Goal: Transaction & Acquisition: Purchase product/service

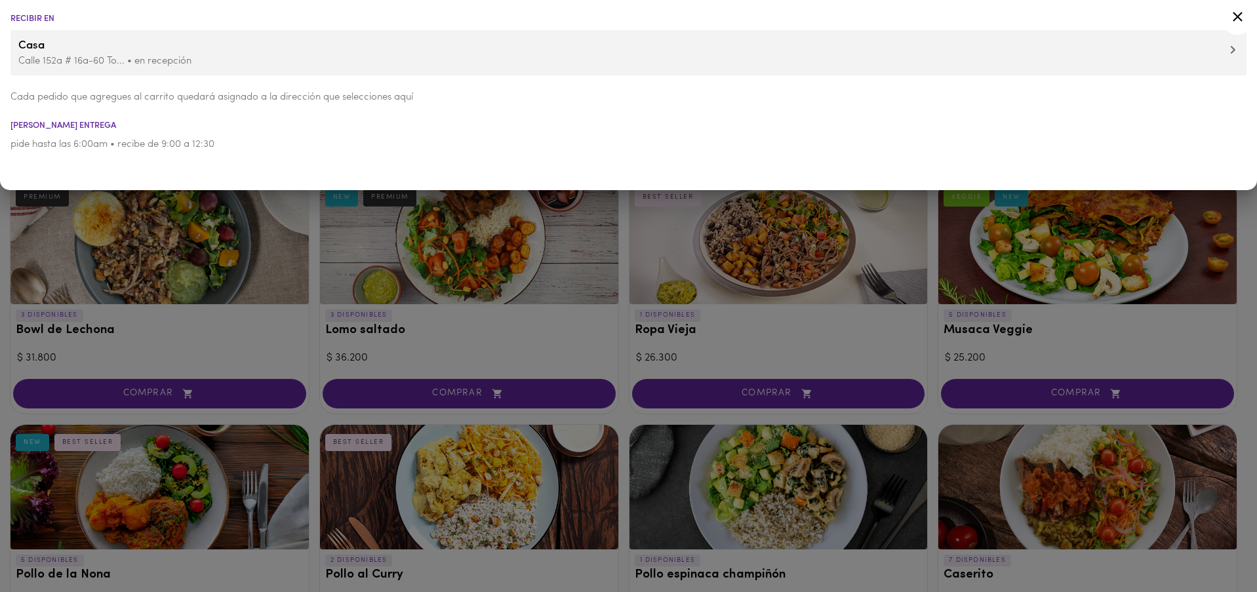
click at [58, 65] on p "Calle 152a # 16a-60 To... • en recepción" at bounding box center [628, 61] width 1220 height 14
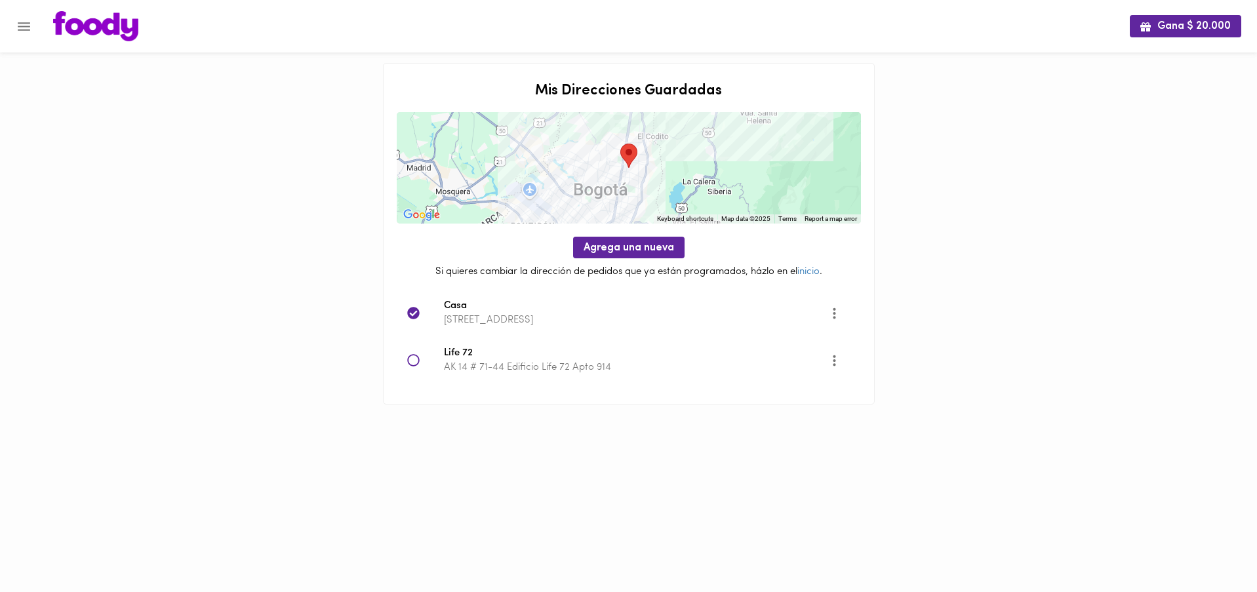
click at [415, 361] on icon at bounding box center [413, 360] width 13 height 13
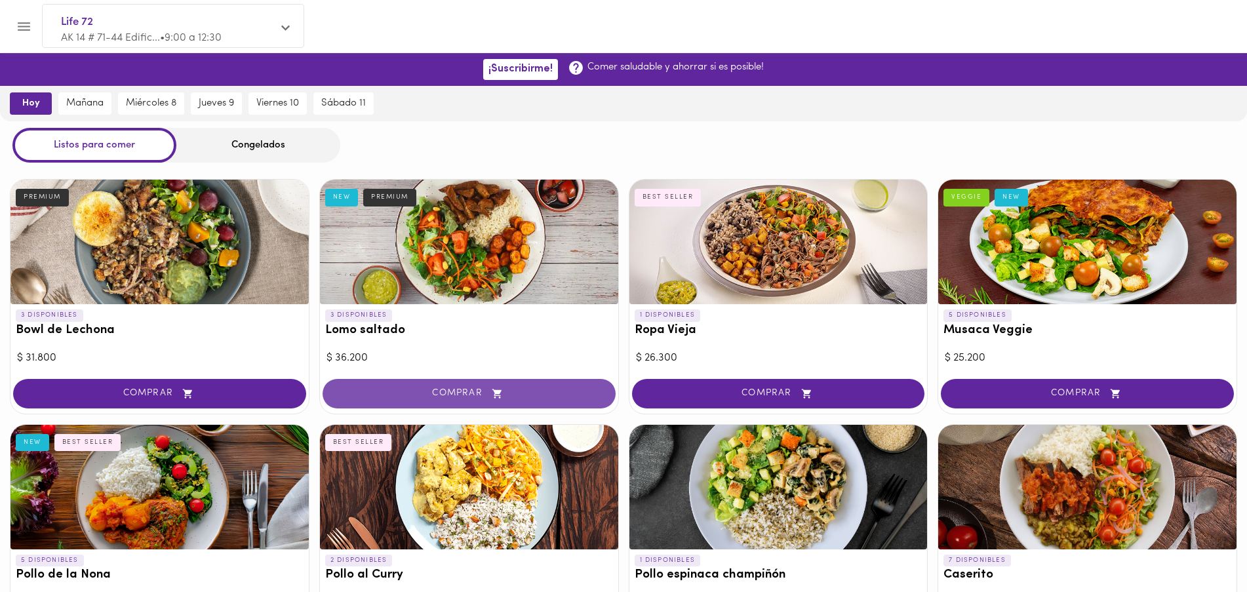
click at [446, 395] on span "COMPRAR" at bounding box center [469, 393] width 260 height 11
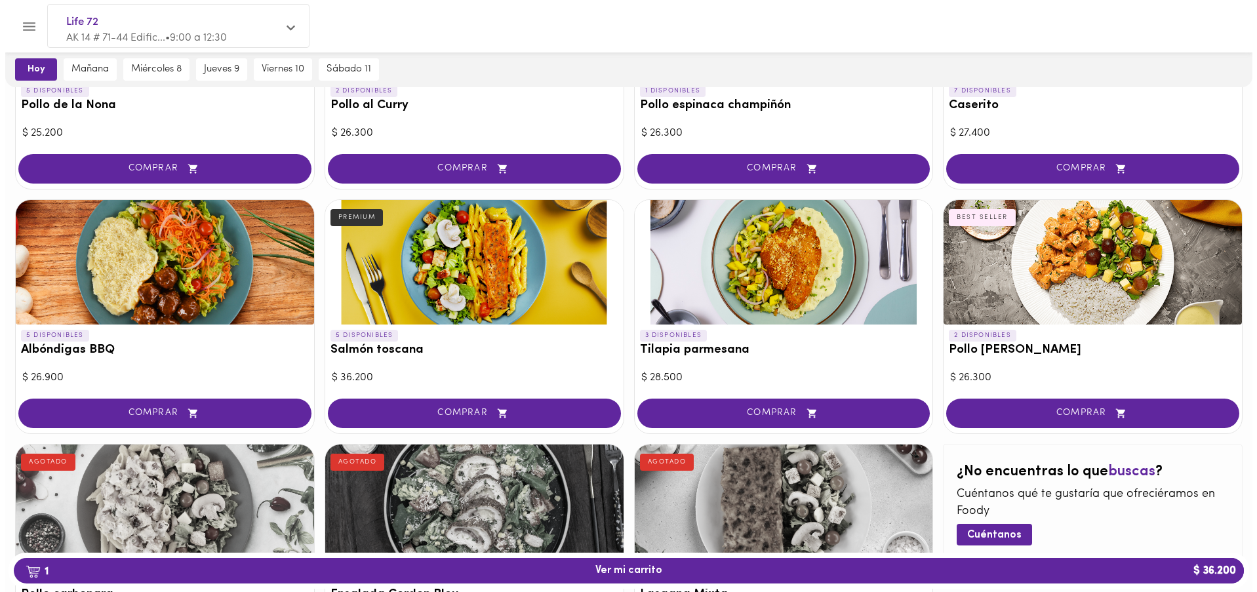
scroll to position [479, 0]
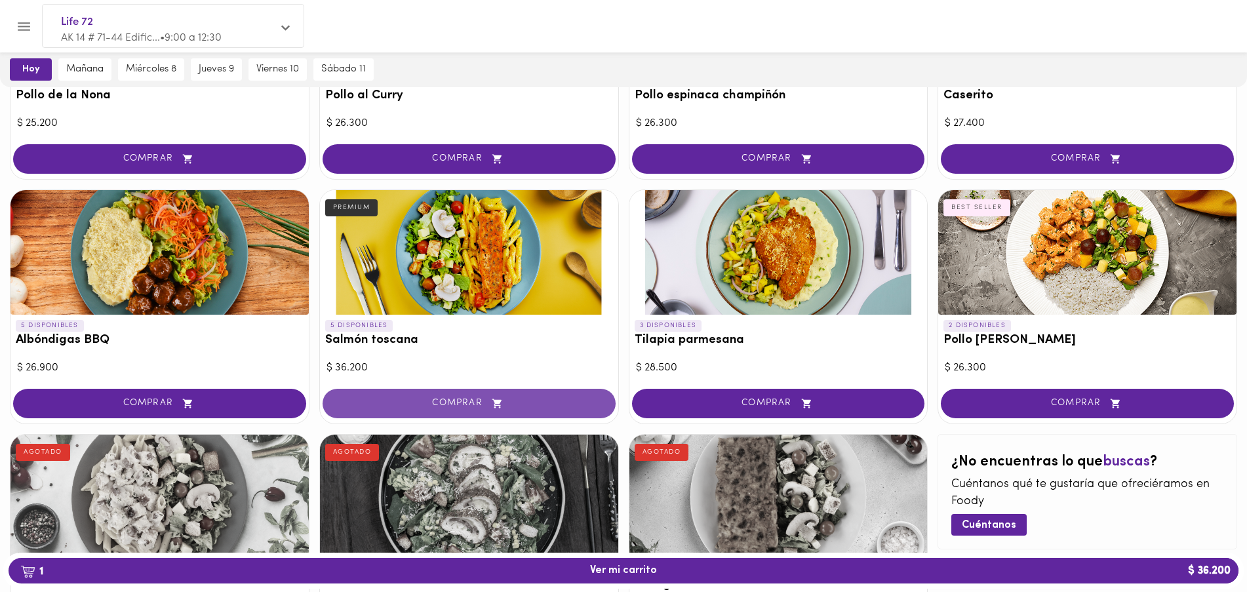
click at [469, 411] on button "COMPRAR" at bounding box center [469, 404] width 293 height 30
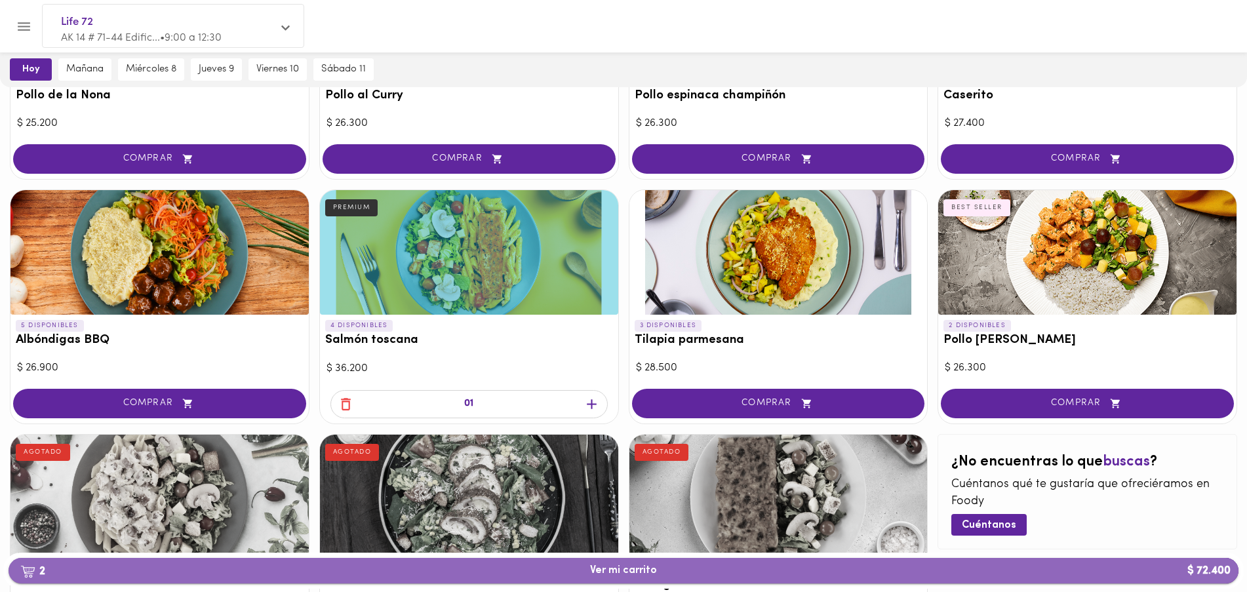
click at [636, 571] on span "2 Ver mi carrito $ 72.400" at bounding box center [623, 570] width 67 height 12
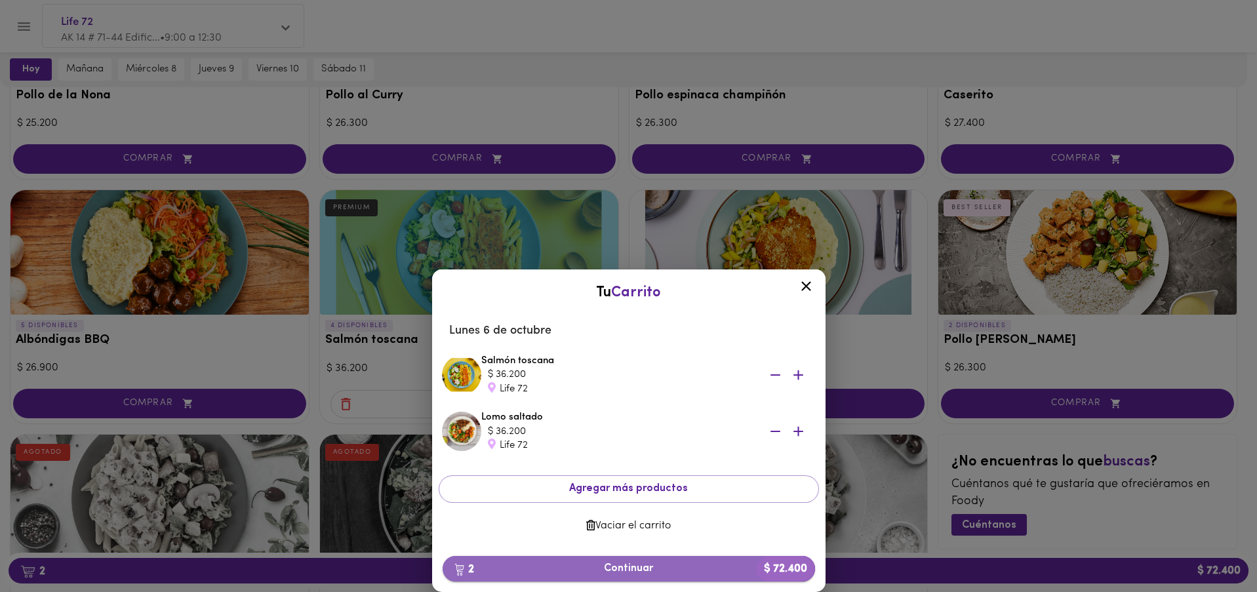
click at [628, 566] on span "2 Continuar $ 72.400" at bounding box center [628, 568] width 351 height 12
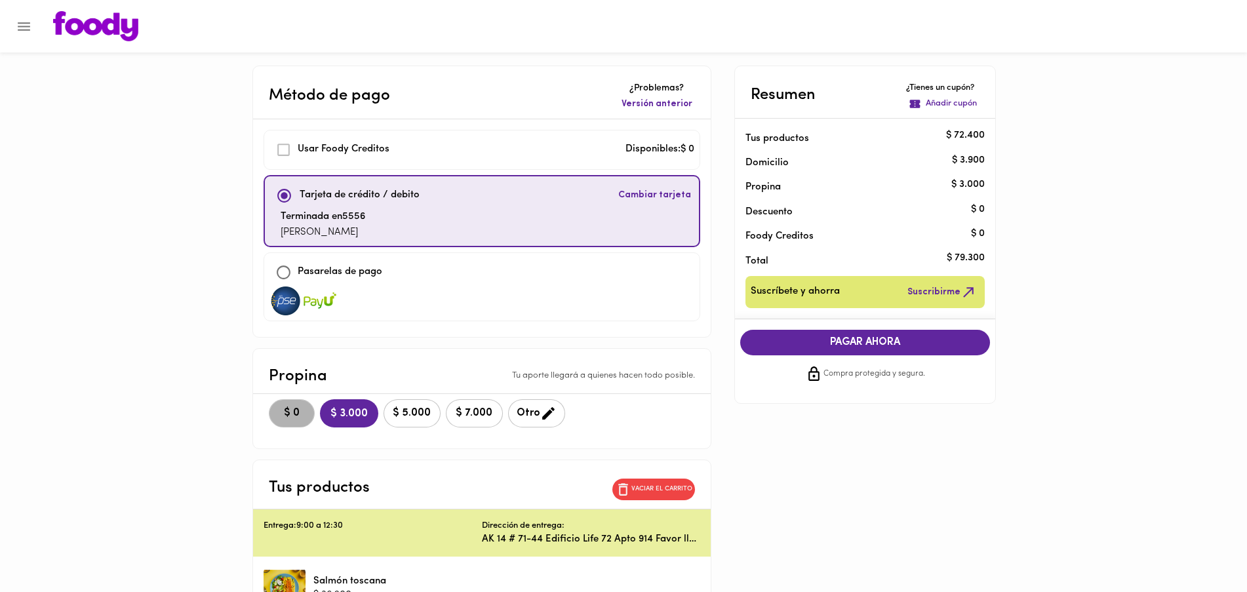
click at [290, 408] on span "$ 0" at bounding box center [291, 413] width 29 height 12
click at [846, 346] on span "PAGAR AHORA" at bounding box center [865, 342] width 224 height 12
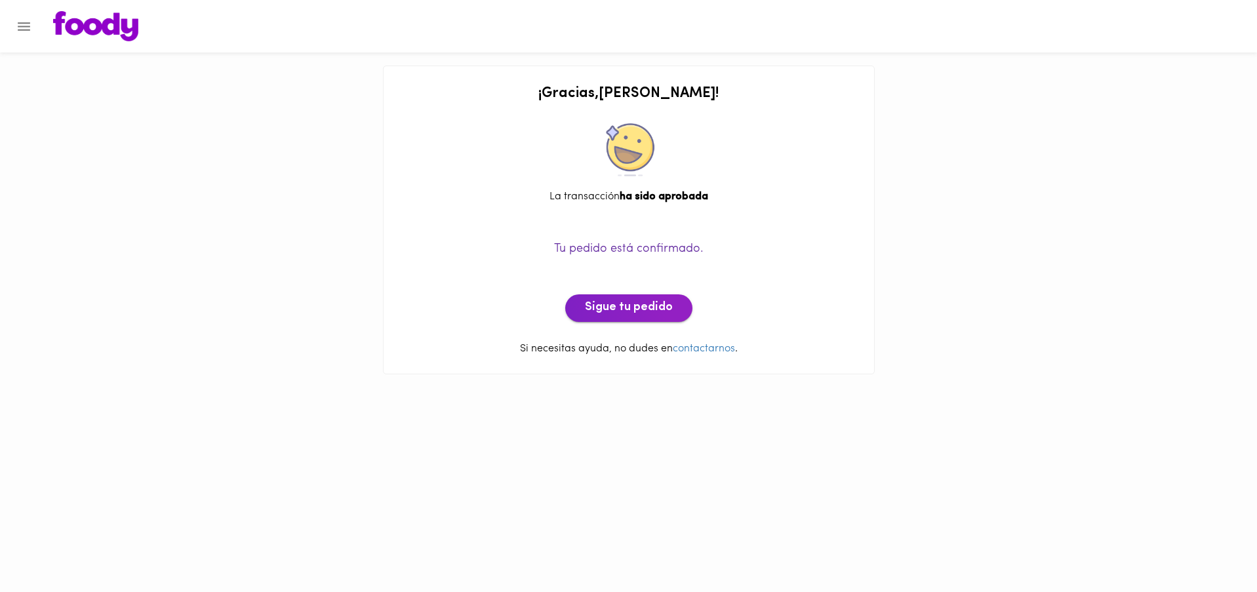
click at [631, 311] on span "Sigue tu pedido" at bounding box center [629, 308] width 88 height 14
